Goal: Obtain resource: Obtain resource

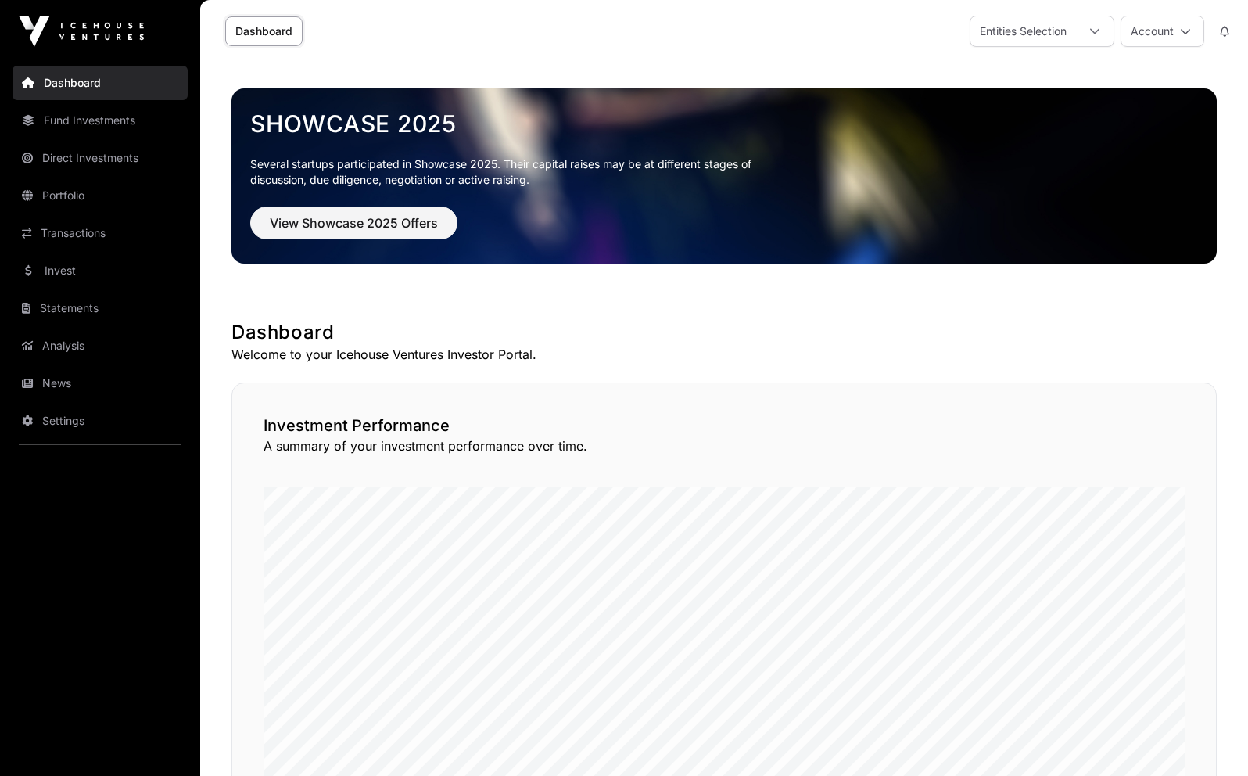
click at [104, 192] on link "Portfolio" at bounding box center [100, 195] width 175 height 34
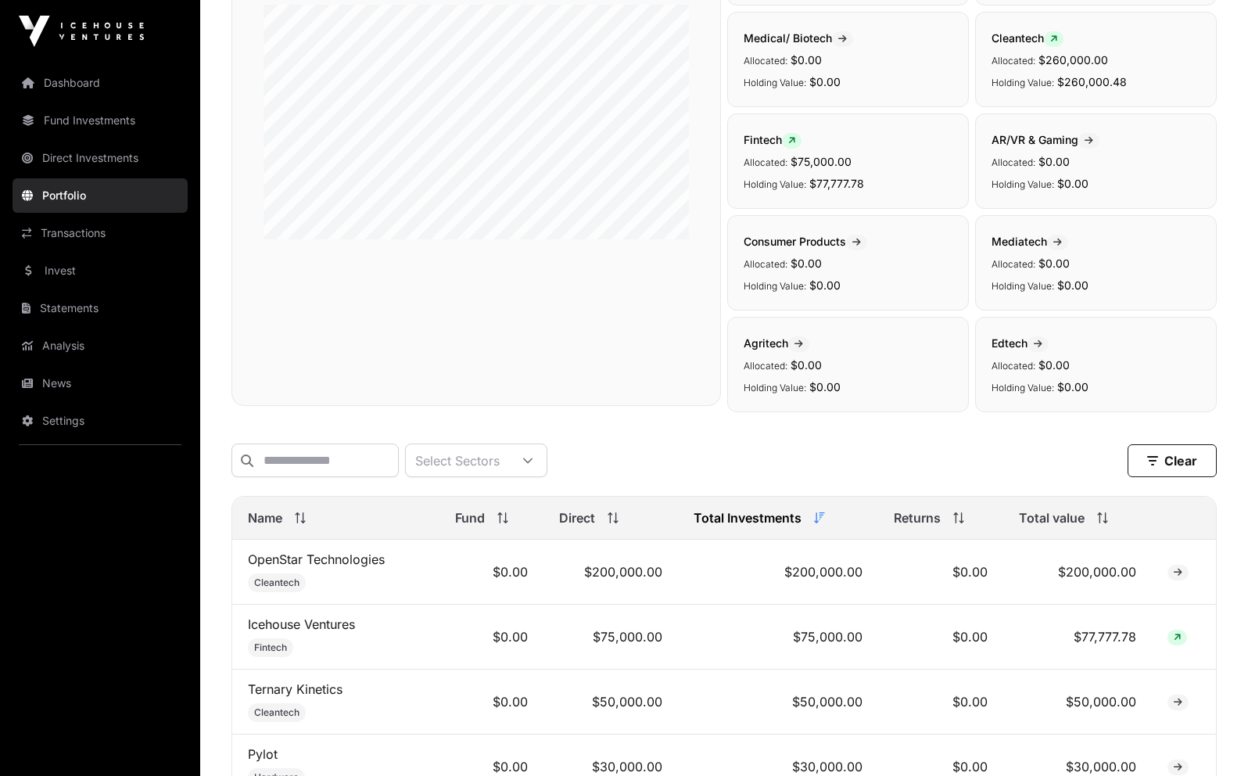
scroll to position [448, 0]
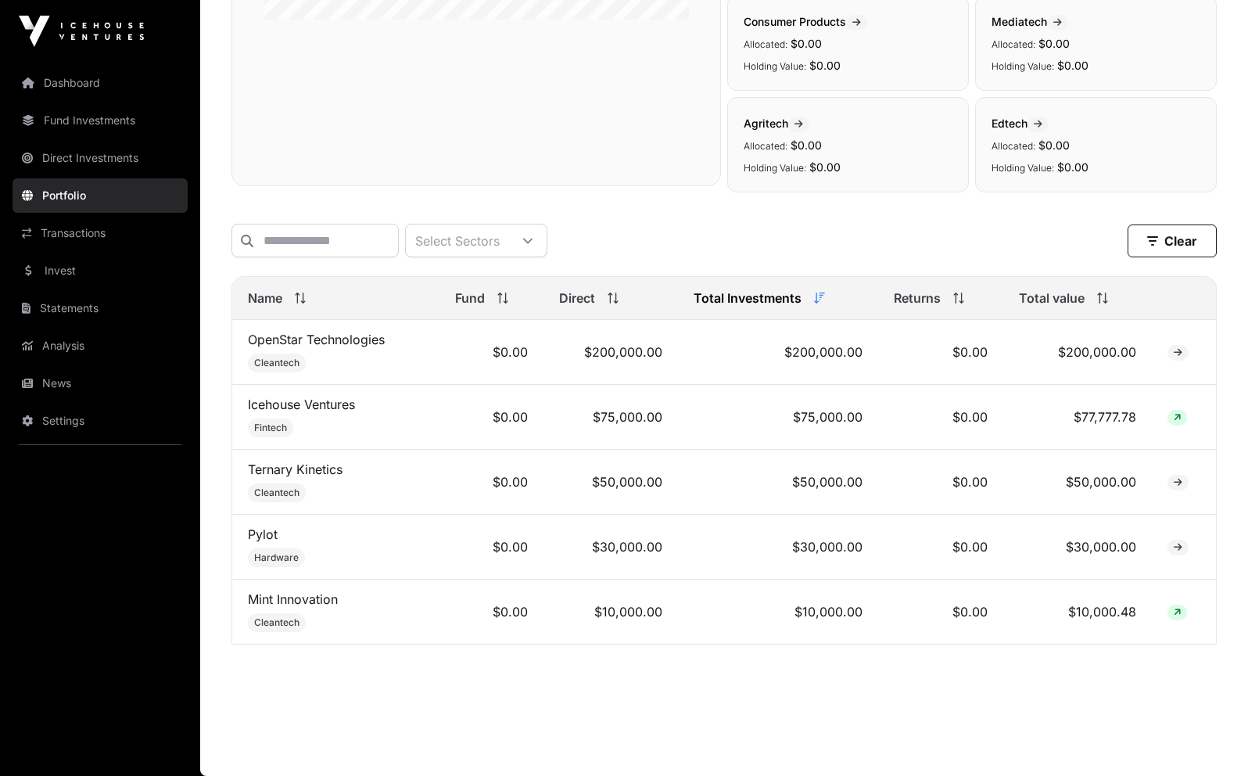
click at [339, 327] on td "OpenStar Technologies Cleantech" at bounding box center [335, 352] width 207 height 65
click at [339, 335] on link "OpenStar Technologies" at bounding box center [316, 339] width 137 height 16
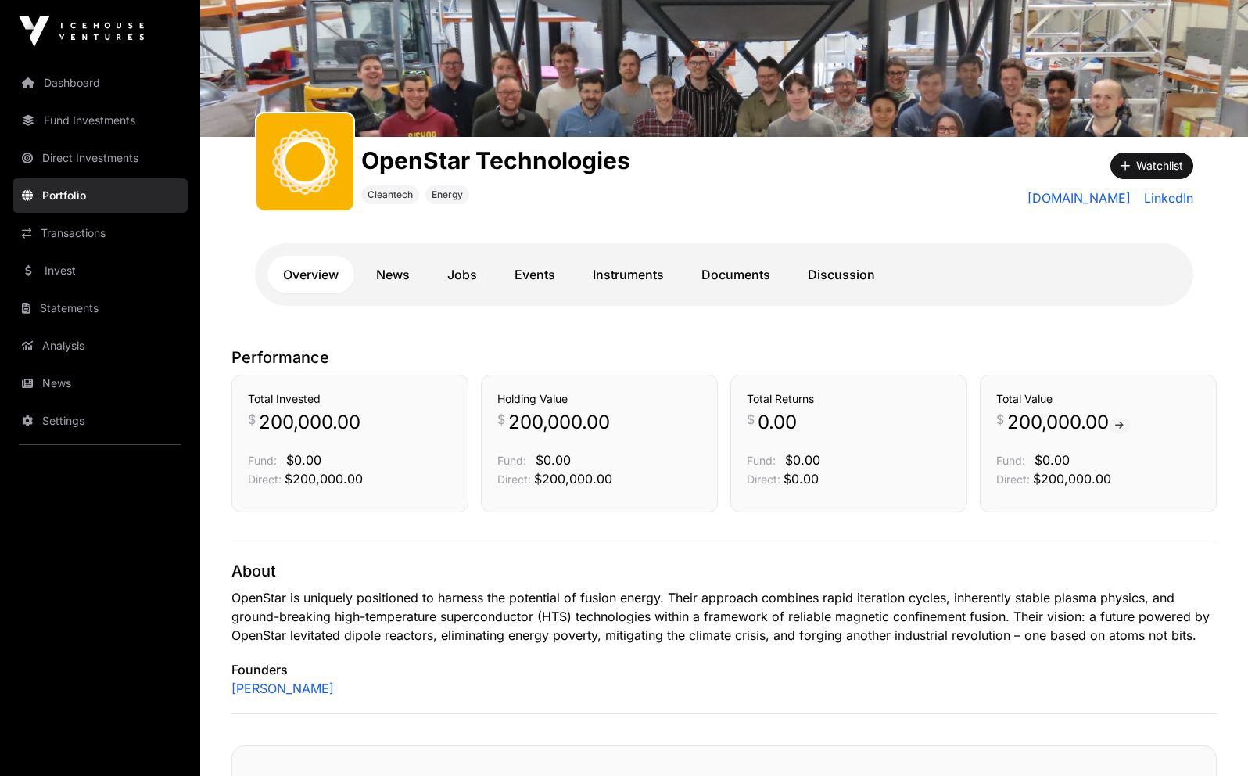
scroll to position [131, 0]
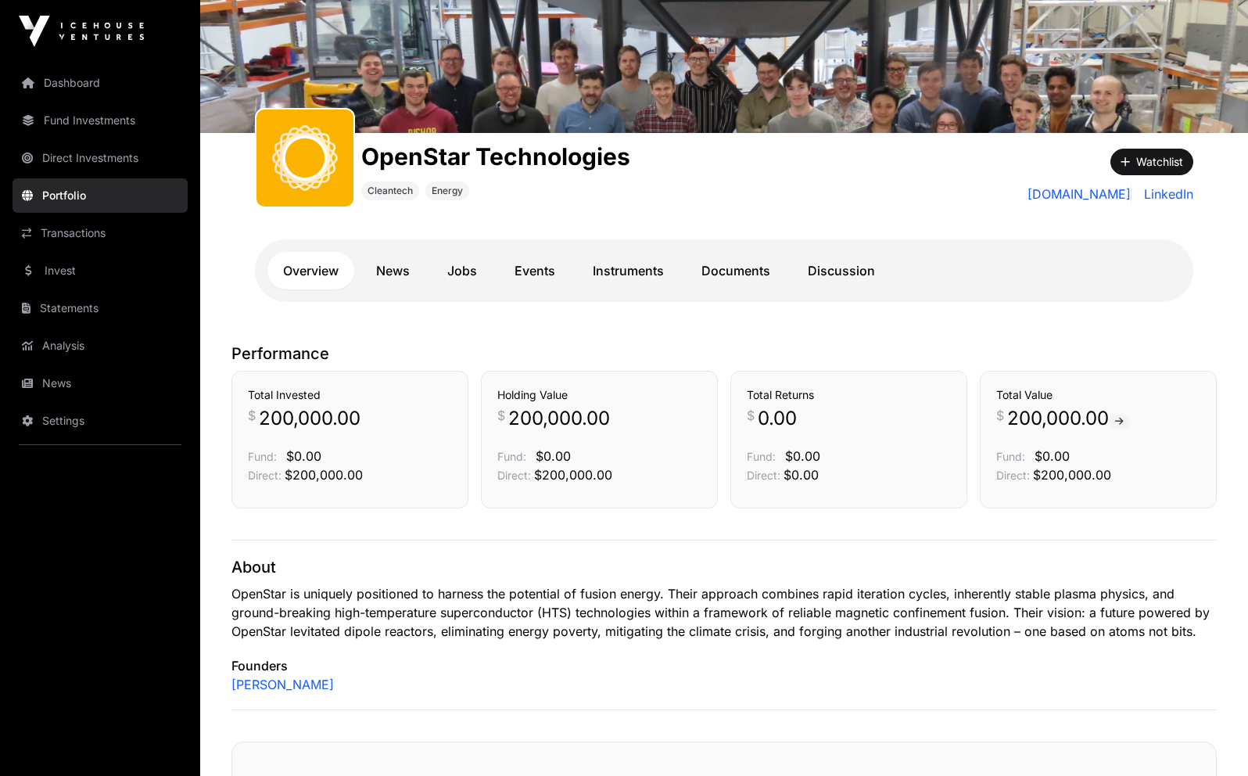
click at [730, 266] on link "Documents" at bounding box center [736, 271] width 100 height 38
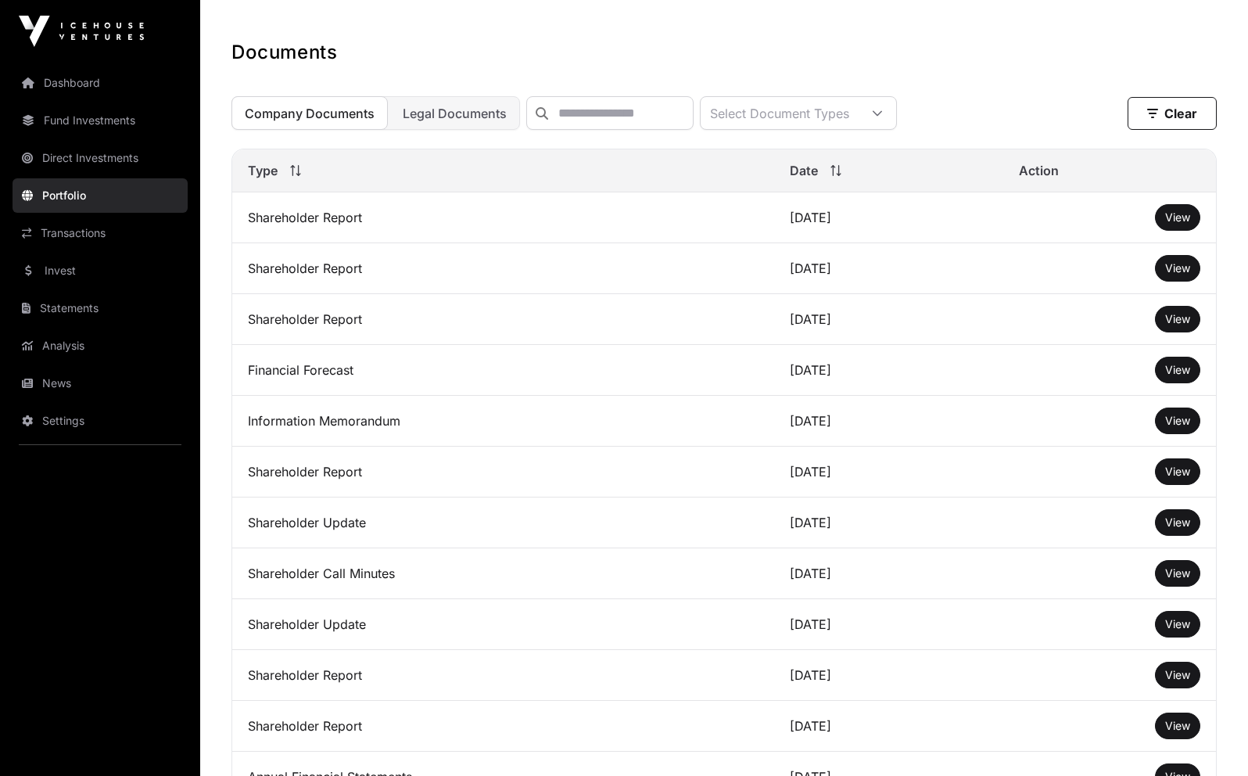
scroll to position [450, 0]
click at [1184, 213] on span "View" at bounding box center [1177, 216] width 25 height 13
click at [73, 199] on link "Portfolio" at bounding box center [100, 195] width 175 height 34
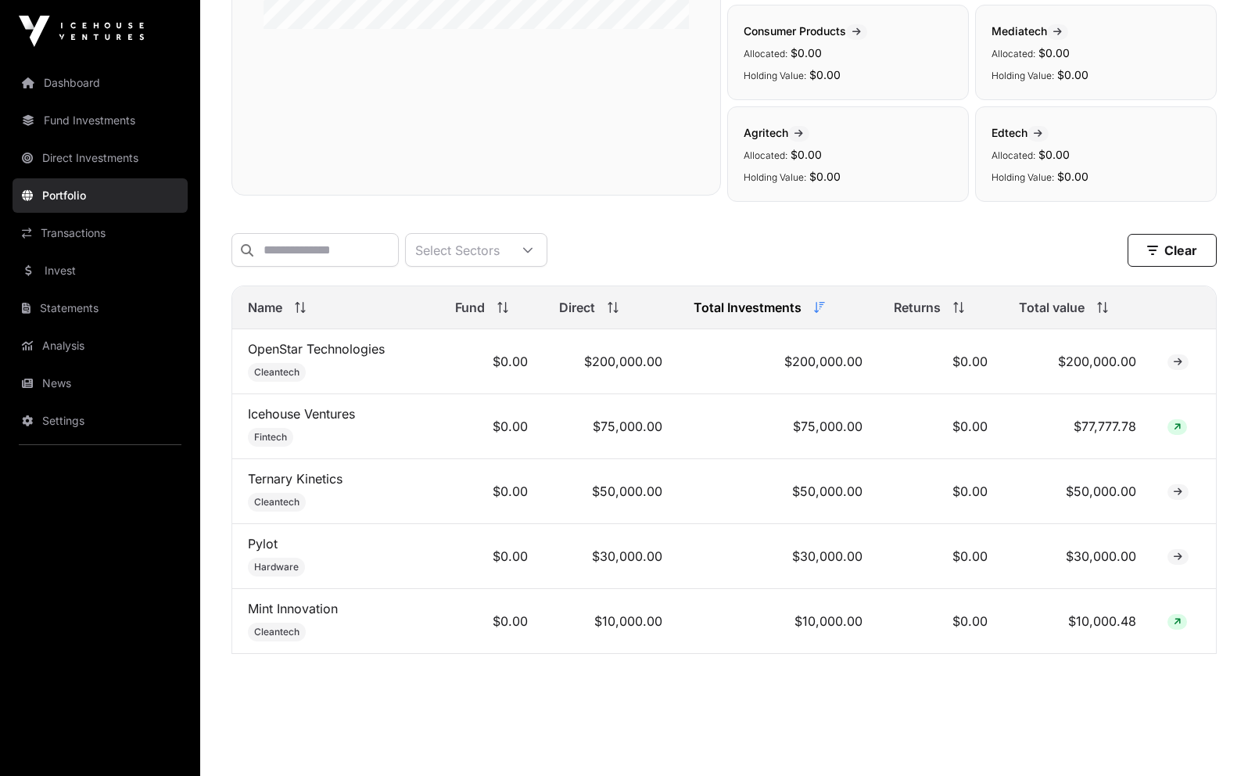
scroll to position [448, 0]
